Goal: Task Accomplishment & Management: Manage account settings

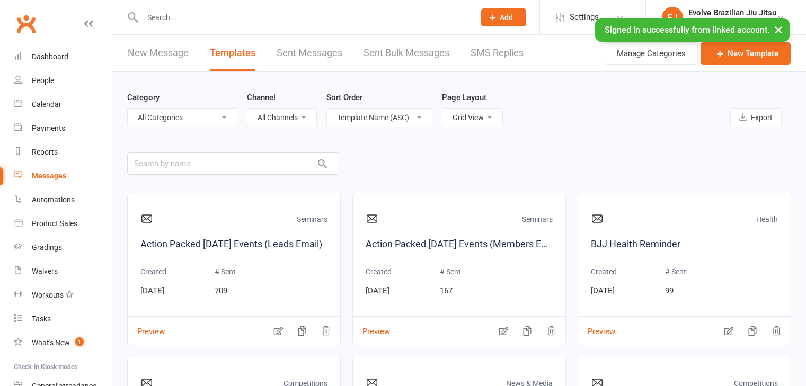
select select "grid"
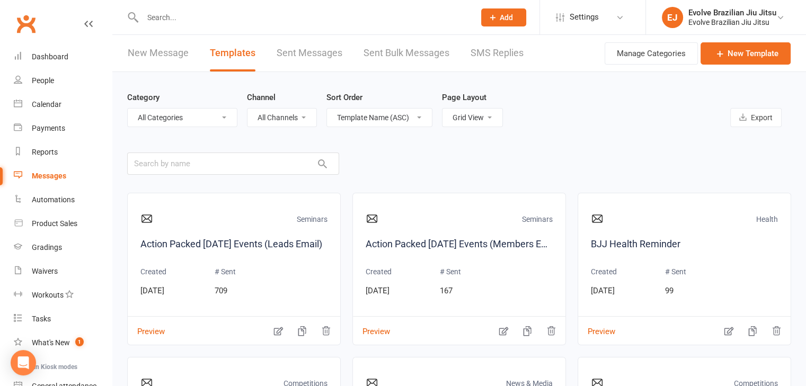
click at [564, 151] on main "Category All Categories (No category) Competitions Default Events General Gradi…" at bounding box center [459, 281] width 664 height 418
click at [167, 16] on input "text" at bounding box center [303, 17] width 328 height 15
type input "o"
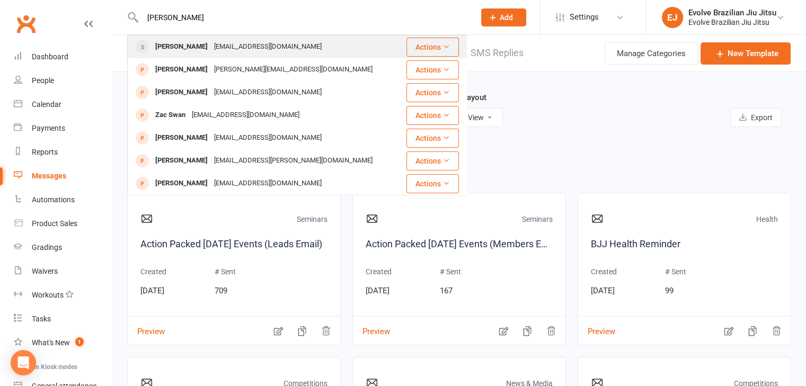
type input "cowan"
click at [192, 47] on div "Luke Cowan" at bounding box center [181, 46] width 59 height 15
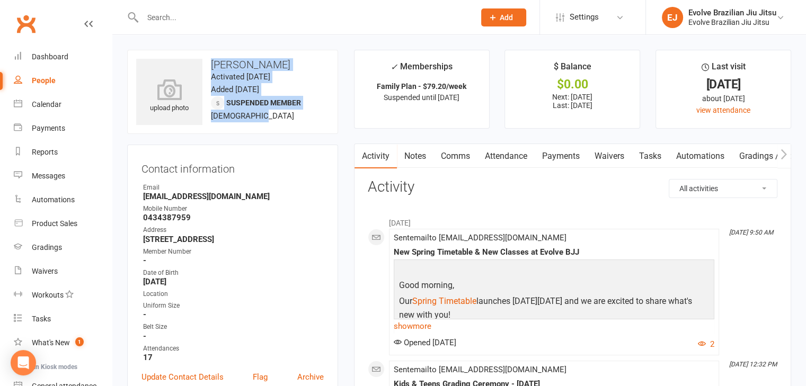
drag, startPoint x: 261, startPoint y: 119, endPoint x: 213, endPoint y: 68, distance: 69.7
click at [213, 68] on div "upload photo Luke Cowan Activated 2 July, 2024 Added 21 June, 2024 Suspended me…" at bounding box center [232, 92] width 211 height 84
click at [271, 100] on span "Suspended member" at bounding box center [263, 103] width 75 height 8
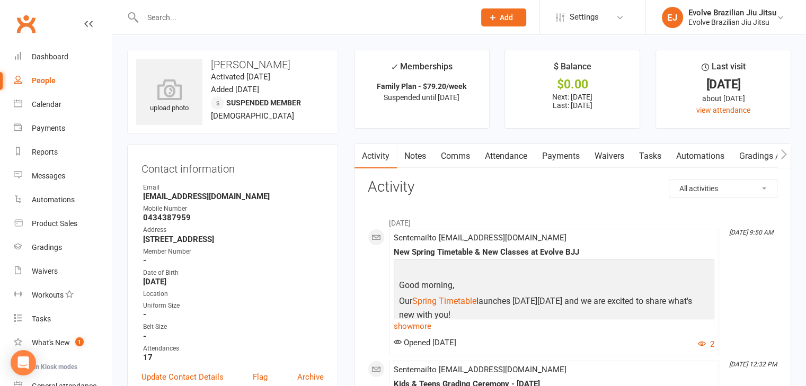
click at [560, 152] on link "Payments" at bounding box center [561, 156] width 52 height 24
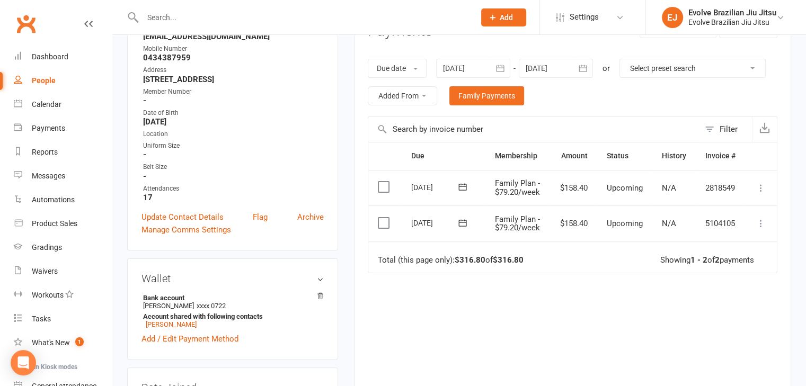
scroll to position [161, 0]
click at [503, 284] on div "Due Contact Membership Amount Status History Invoice # Select this 02 Oct 2025 …" at bounding box center [573, 275] width 410 height 268
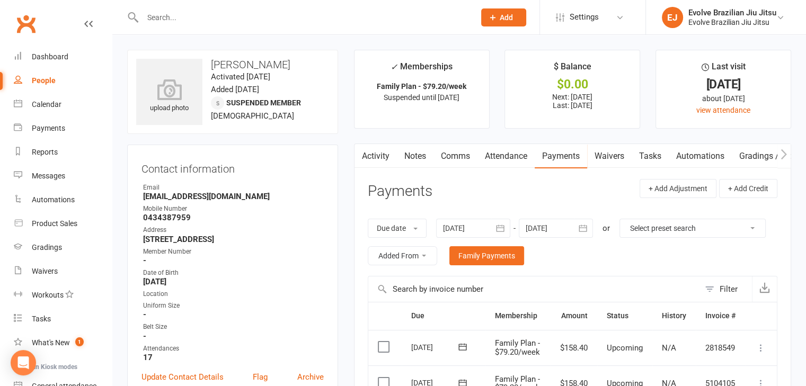
click at [429, 14] on input "text" at bounding box center [303, 17] width 328 height 15
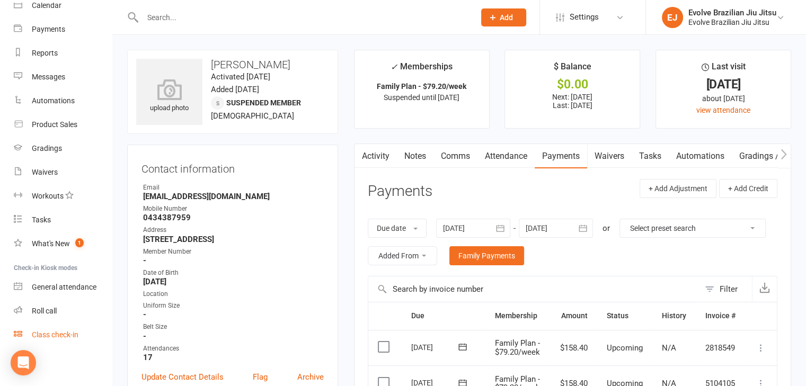
click at [48, 333] on div "Class check-in" at bounding box center [55, 335] width 47 height 8
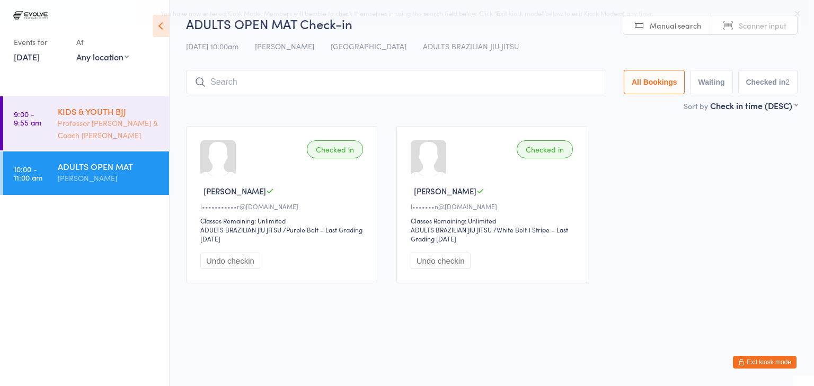
click at [103, 120] on div "Professor [PERSON_NAME] & Coach [PERSON_NAME]" at bounding box center [109, 129] width 102 height 24
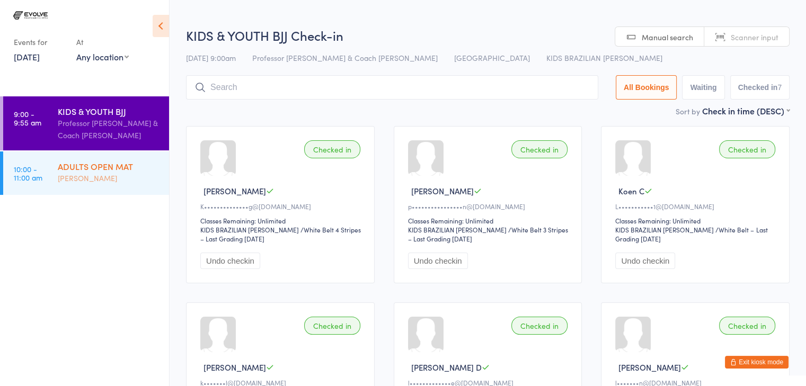
click at [142, 170] on div "ADULTS OPEN MAT" at bounding box center [109, 167] width 102 height 12
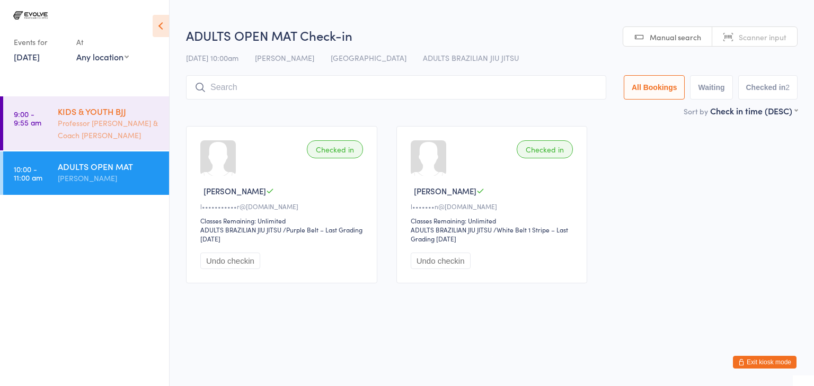
click at [127, 120] on div "Professor [PERSON_NAME] & Coach [PERSON_NAME]" at bounding box center [109, 129] width 102 height 24
